Goal: Task Accomplishment & Management: Manage account settings

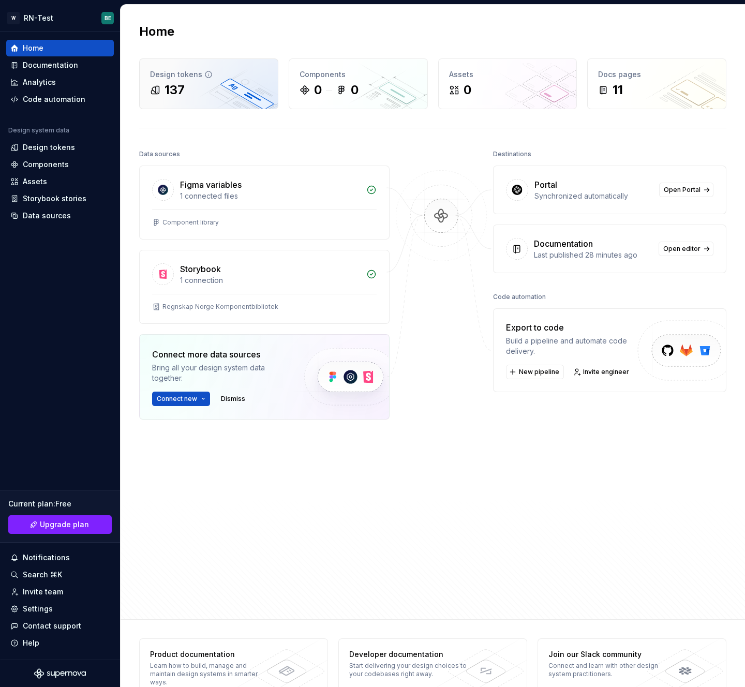
click at [234, 77] on div "Design tokens" at bounding box center [208, 74] width 117 height 10
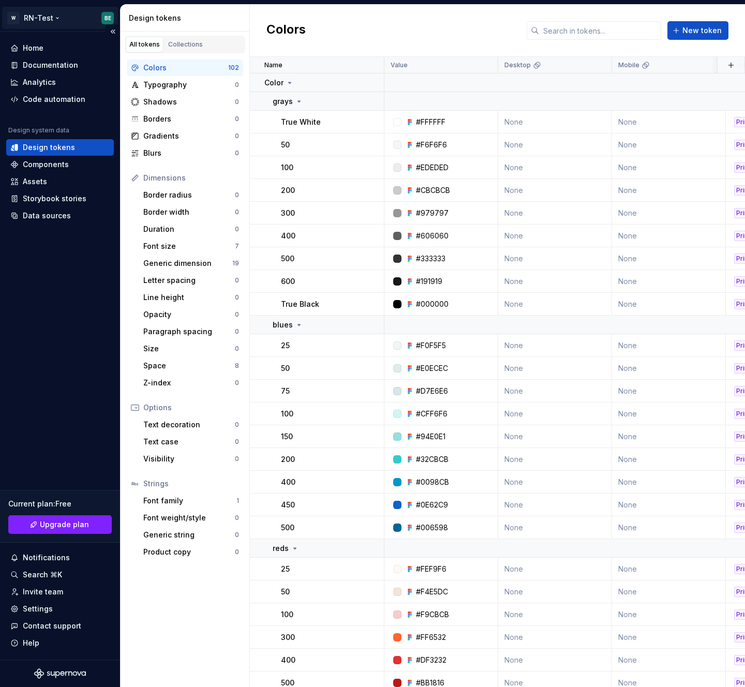
click at [44, 21] on html "W RN-Test BE Home Documentation Analytics Code automation Design system data De…" at bounding box center [372, 343] width 745 height 687
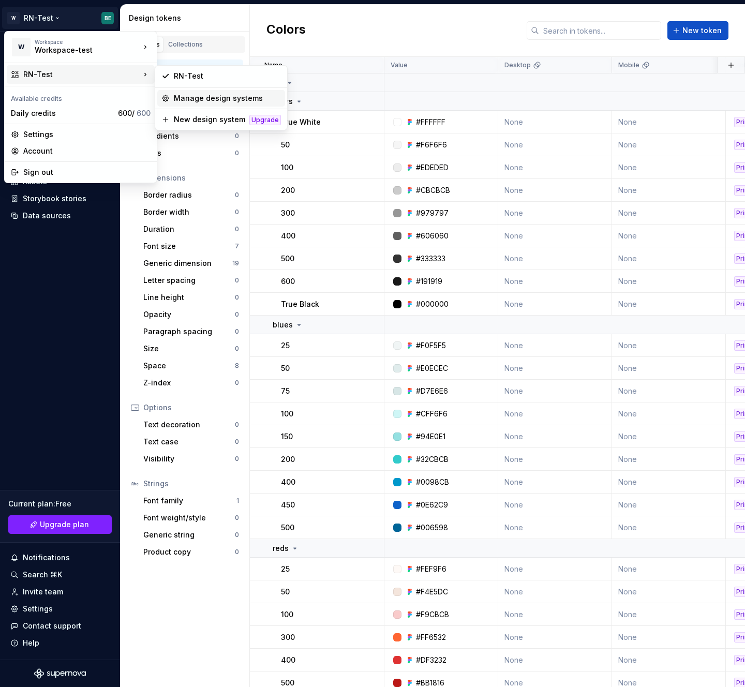
click at [202, 99] on div "Manage design systems" at bounding box center [227, 98] width 107 height 10
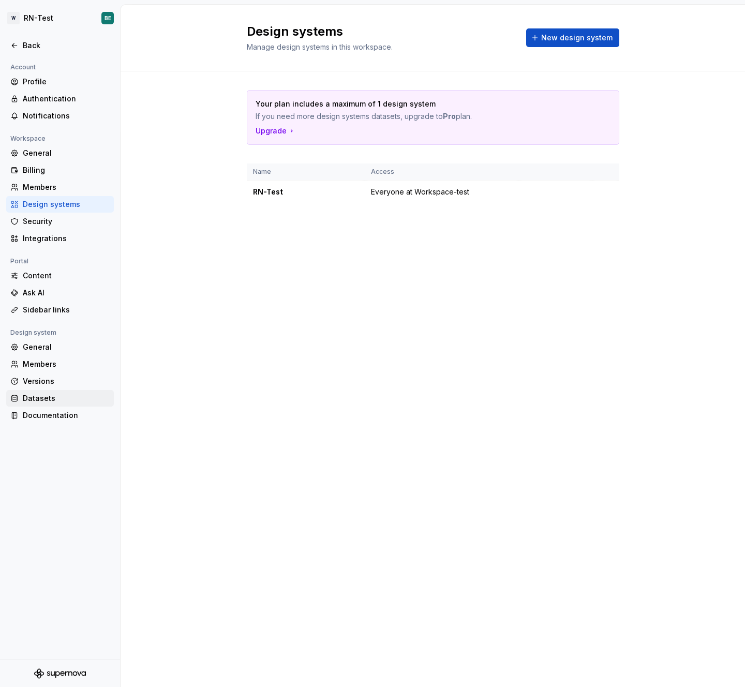
click at [65, 401] on div "Datasets" at bounding box center [66, 398] width 87 height 10
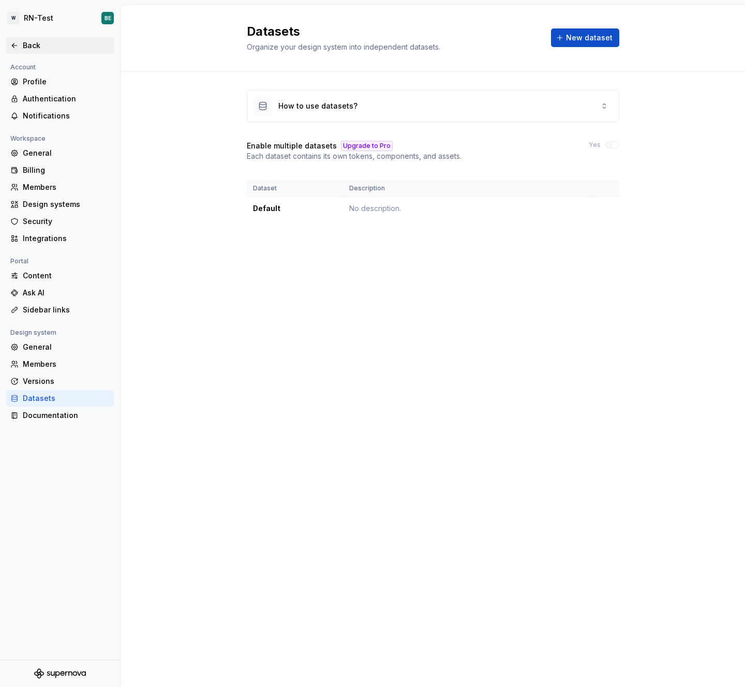
click at [21, 49] on div "Back" at bounding box center [59, 45] width 99 height 10
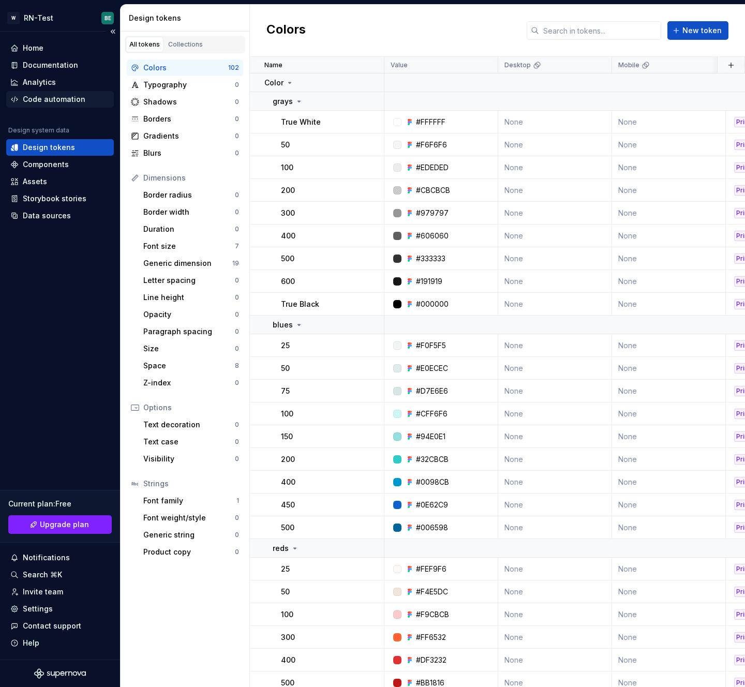
click at [52, 105] on div "Code automation" at bounding box center [60, 99] width 108 height 17
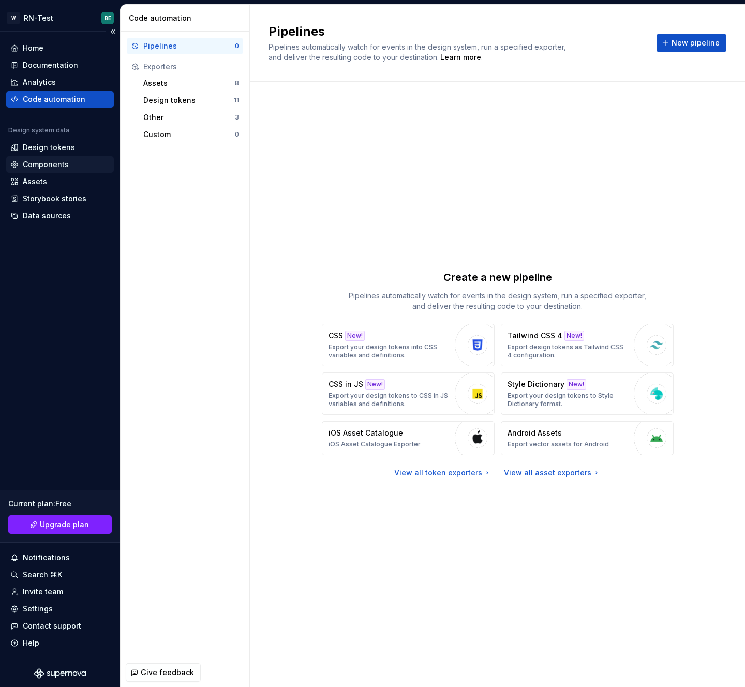
click at [48, 159] on div "Components" at bounding box center [46, 164] width 46 height 10
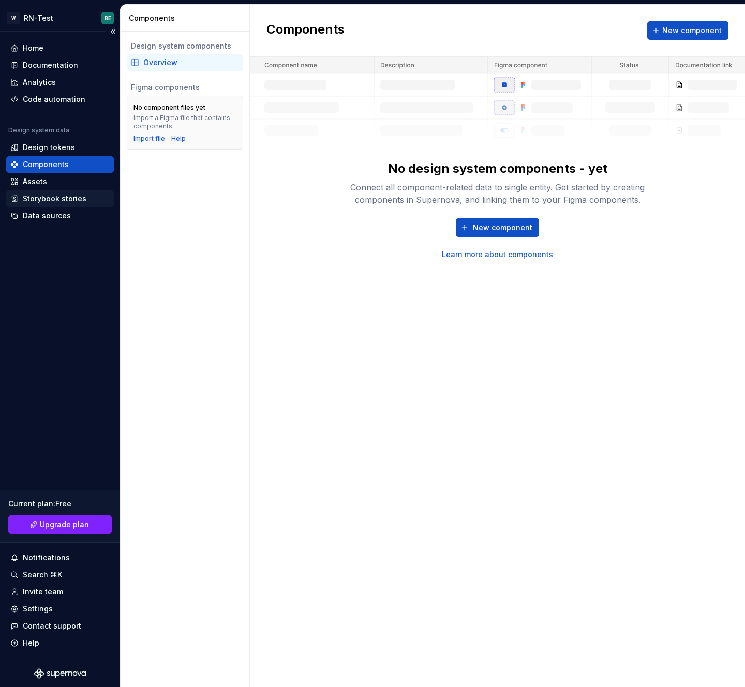
click at [76, 203] on div "Storybook stories" at bounding box center [55, 199] width 64 height 10
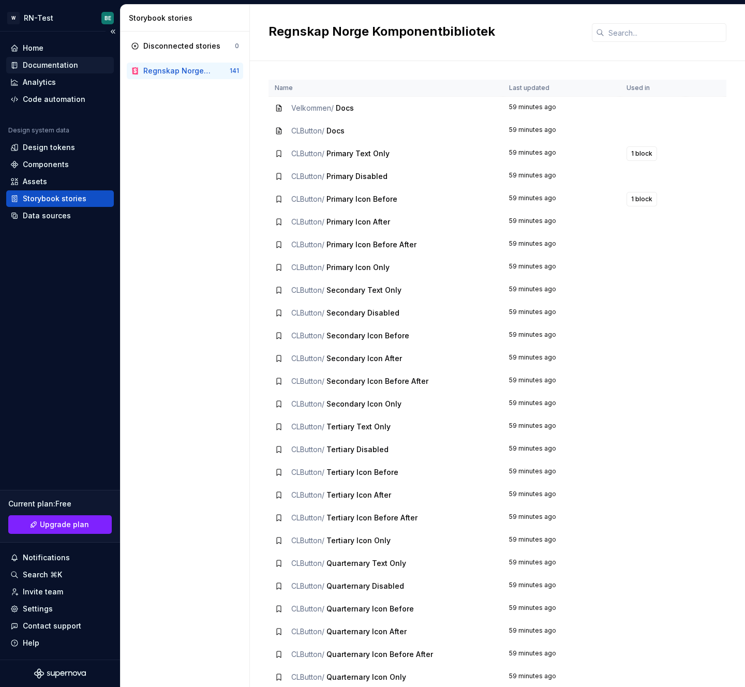
click at [42, 63] on div "Documentation" at bounding box center [50, 65] width 55 height 10
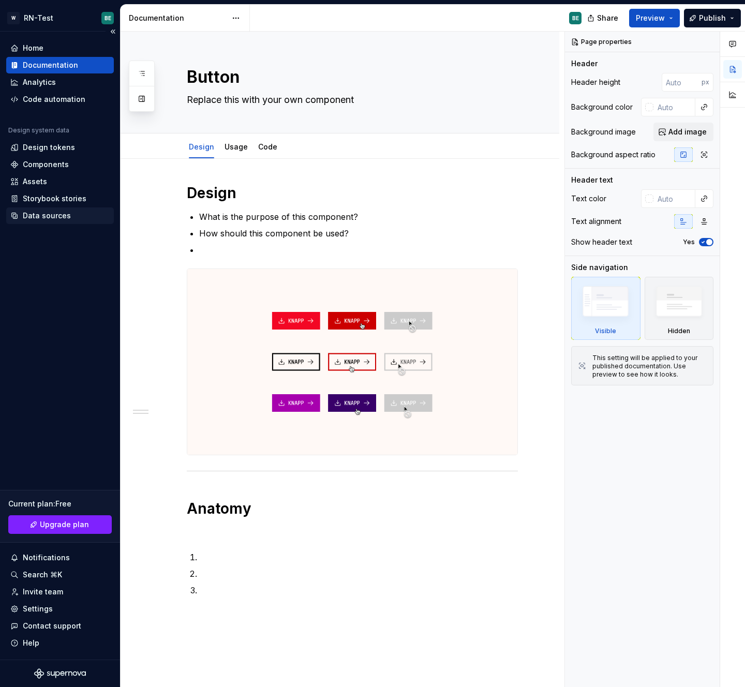
click at [48, 220] on div "Data sources" at bounding box center [47, 216] width 48 height 10
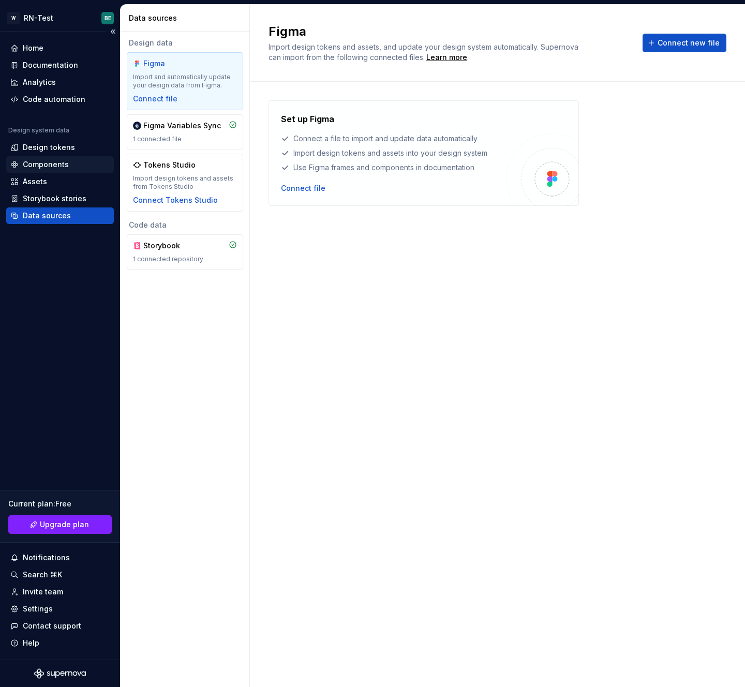
click at [45, 166] on div "Components" at bounding box center [46, 164] width 46 height 10
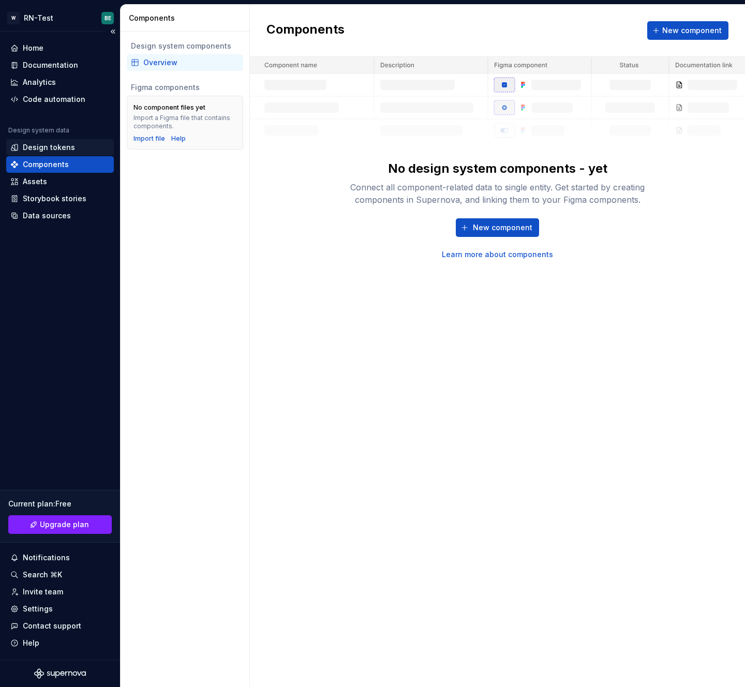
click at [49, 140] on div "Design tokens" at bounding box center [60, 147] width 108 height 17
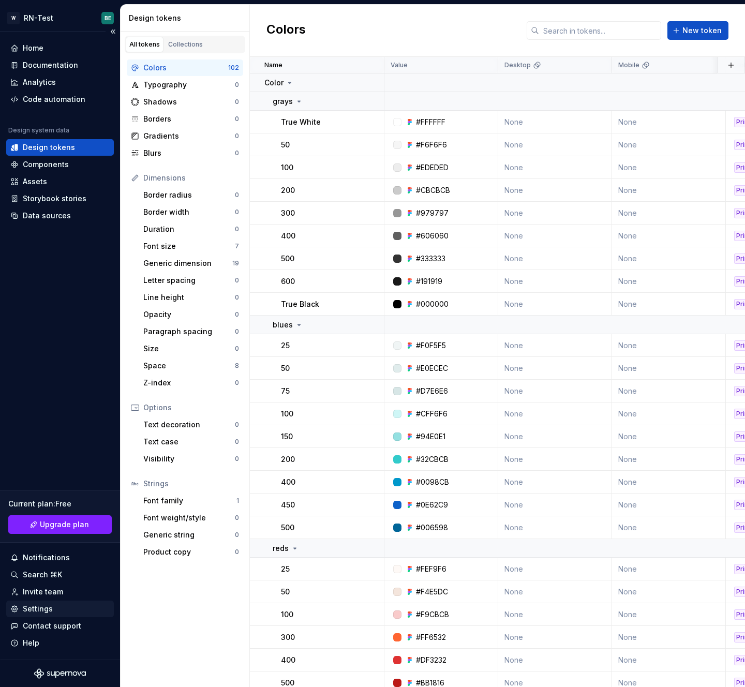
click at [57, 608] on div "Settings" at bounding box center [59, 609] width 99 height 10
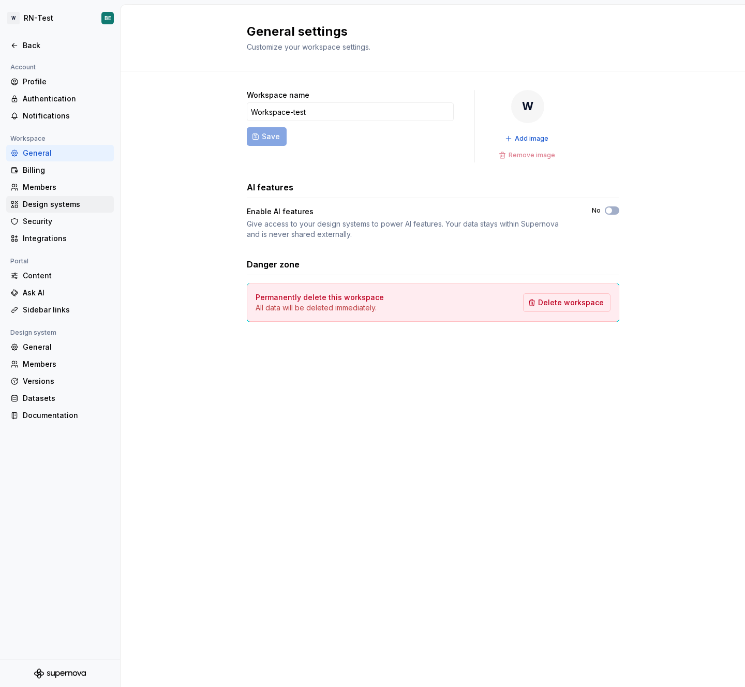
click at [71, 209] on div "Design systems" at bounding box center [66, 204] width 87 height 10
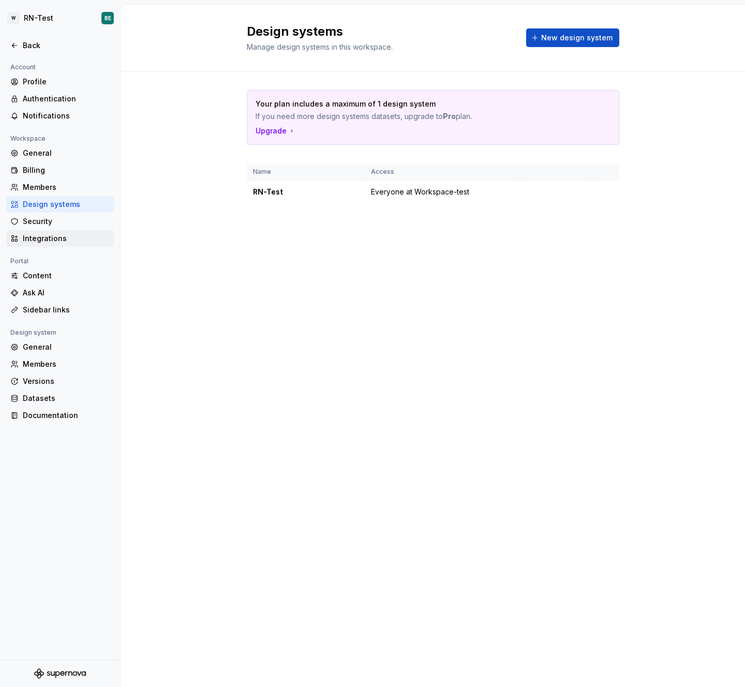
click at [71, 240] on div "Integrations" at bounding box center [66, 238] width 87 height 10
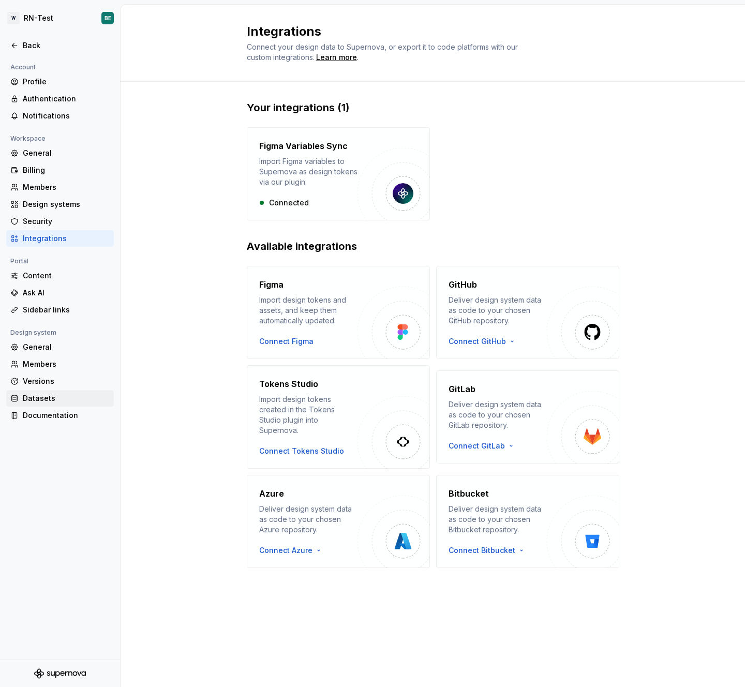
click at [32, 406] on div "Datasets" at bounding box center [60, 398] width 108 height 17
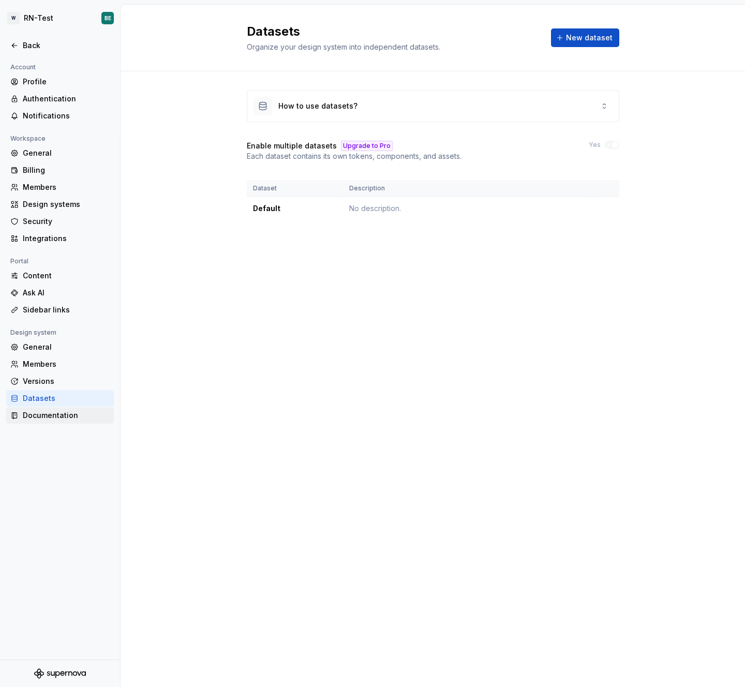
click at [32, 415] on div "Documentation" at bounding box center [66, 415] width 87 height 10
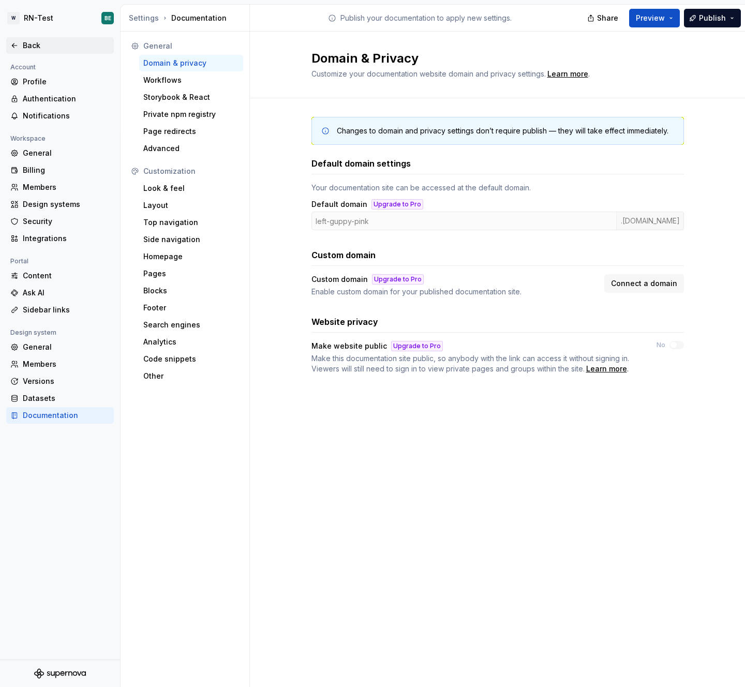
click at [17, 48] on icon at bounding box center [14, 45] width 8 height 8
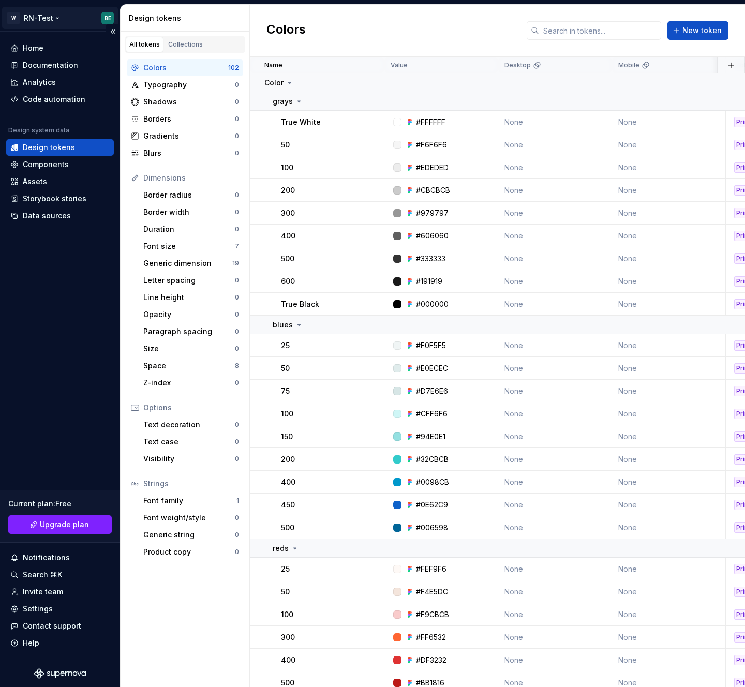
click at [24, 20] on html "W RN-Test BE Home Documentation Analytics Code automation Design system data De…" at bounding box center [372, 343] width 745 height 687
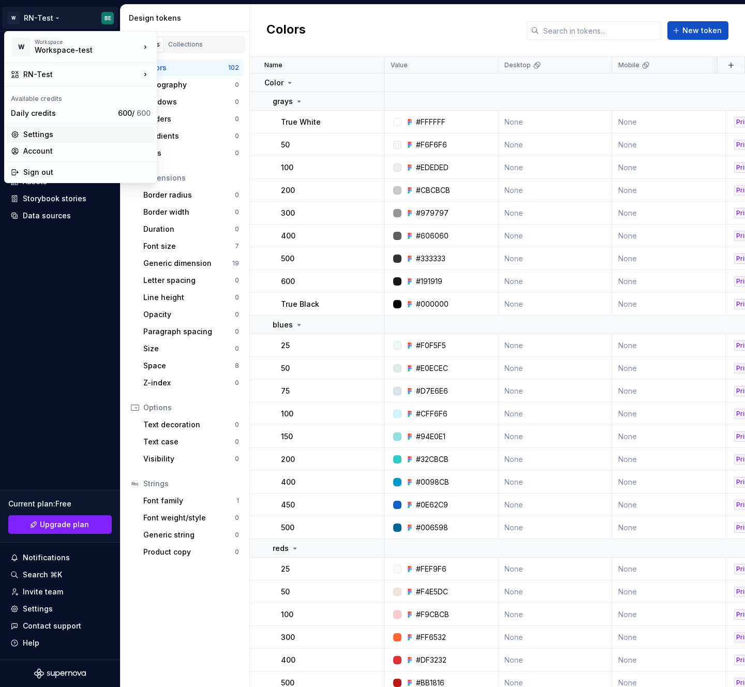
click at [38, 133] on div "Settings" at bounding box center [86, 134] width 127 height 10
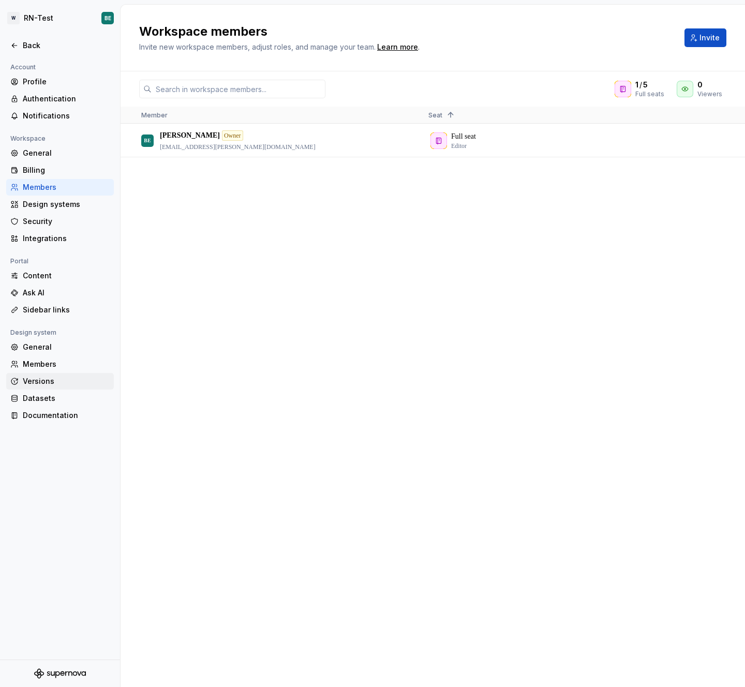
click at [77, 384] on div "Versions" at bounding box center [66, 381] width 87 height 10
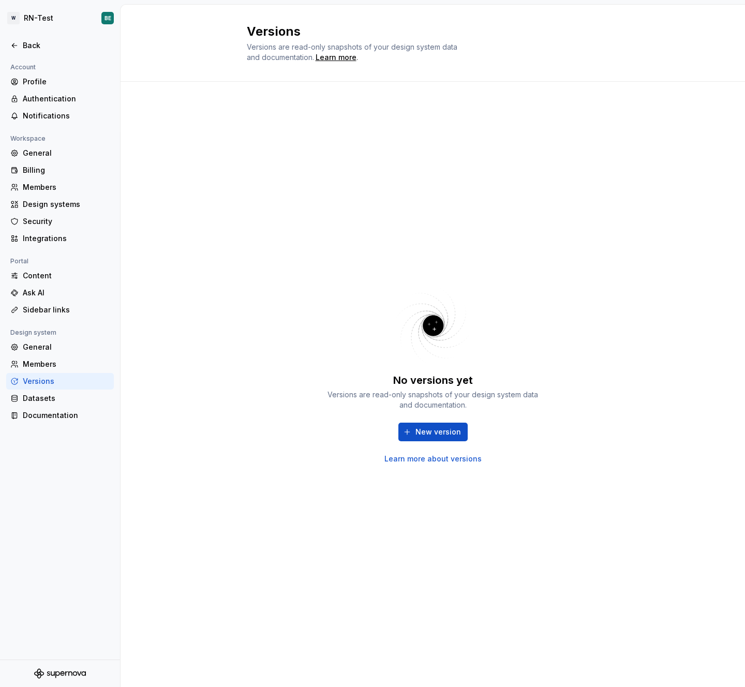
click at [421, 423] on div "New version Learn more about versions" at bounding box center [432, 443] width 217 height 41
click at [420, 428] on span "New version" at bounding box center [439, 432] width 46 height 10
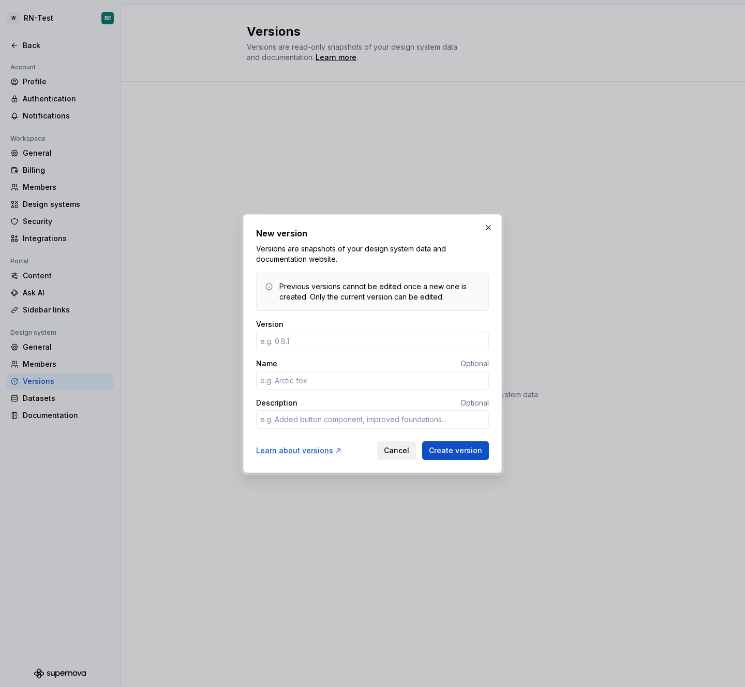
click at [395, 452] on span "Cancel" at bounding box center [396, 451] width 25 height 10
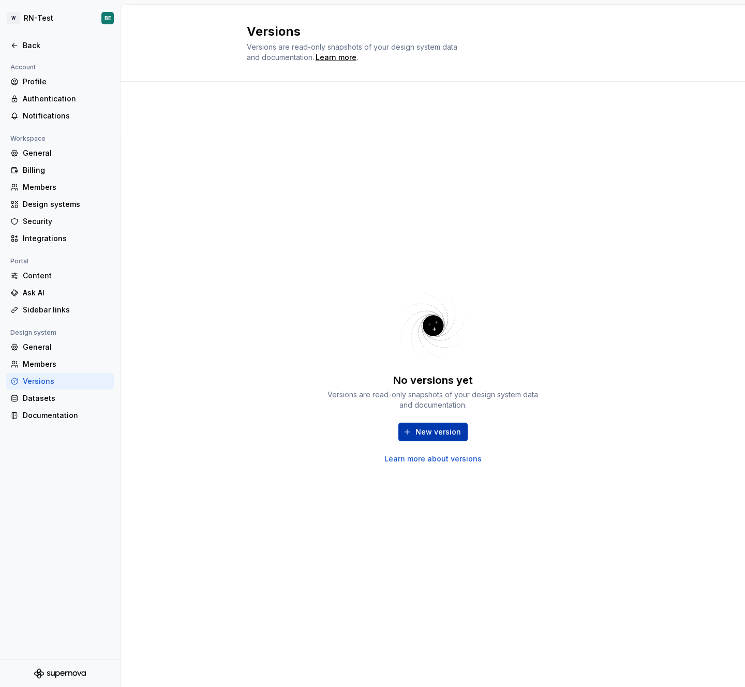
click at [427, 439] on button "New version" at bounding box center [432, 432] width 69 height 19
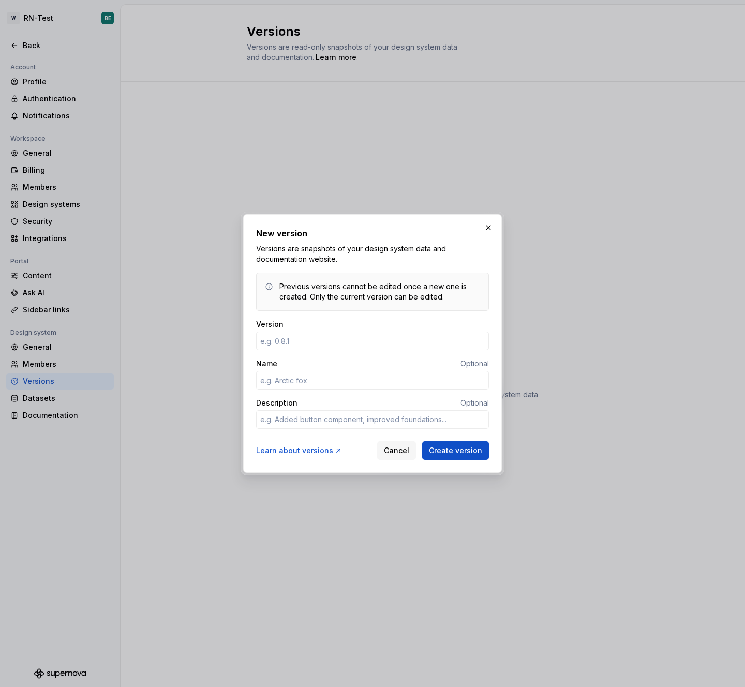
type textarea "*"
